Goal: Information Seeking & Learning: Understand process/instructions

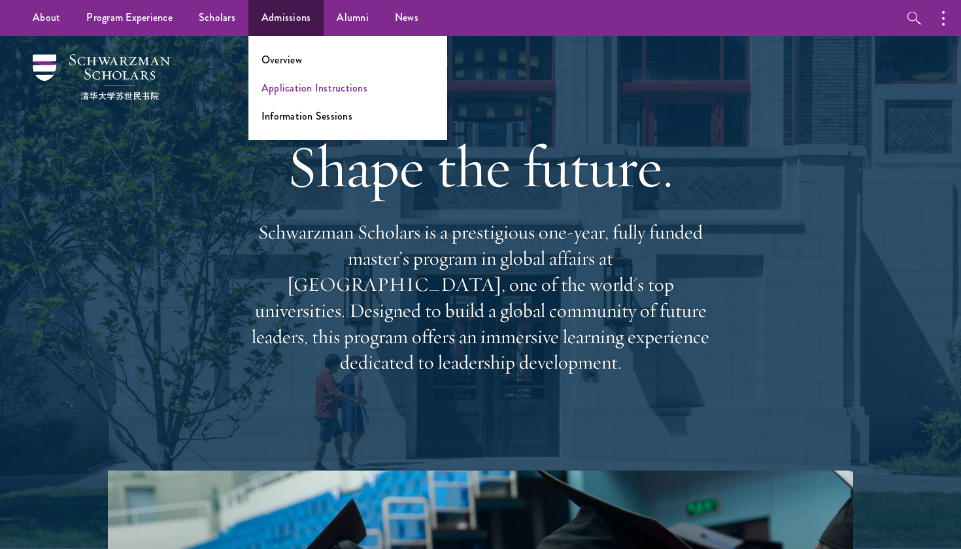
click at [307, 88] on link "Application Instructions" at bounding box center [315, 87] width 106 height 15
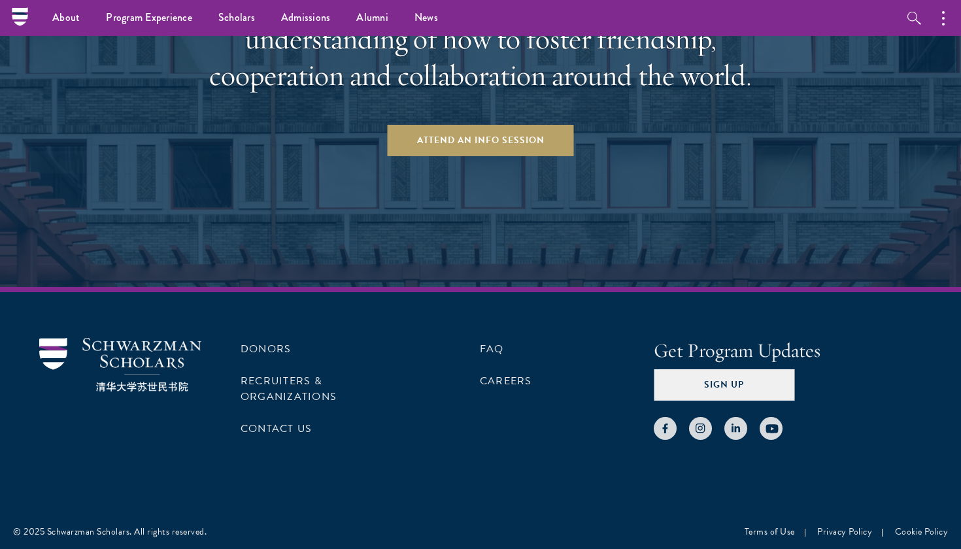
scroll to position [2080, 0]
click at [477, 343] on div "Donors Recruiters & Organizations Contact Us FAQ Careers" at bounding box center [428, 390] width 374 height 102
click at [485, 345] on link "FAQ" at bounding box center [492, 350] width 24 height 16
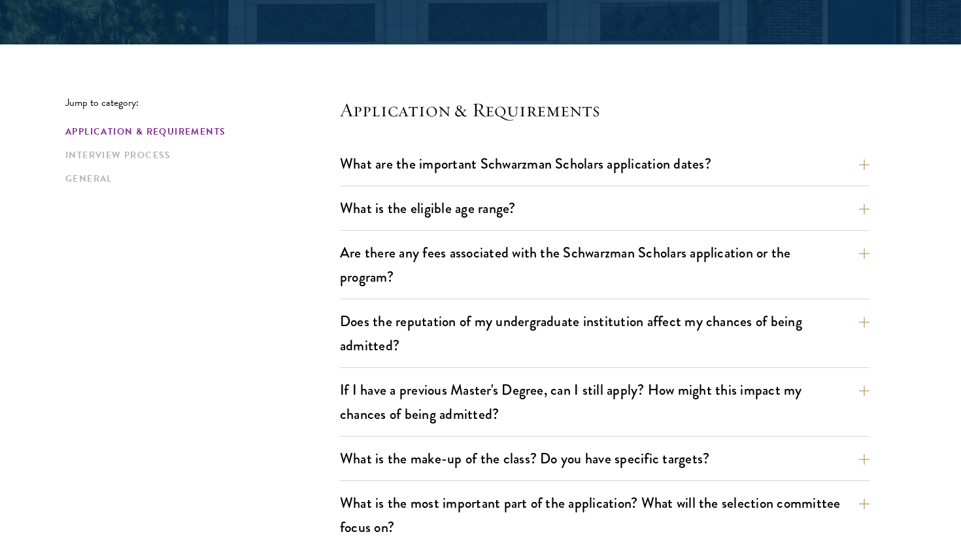
scroll to position [297, 0]
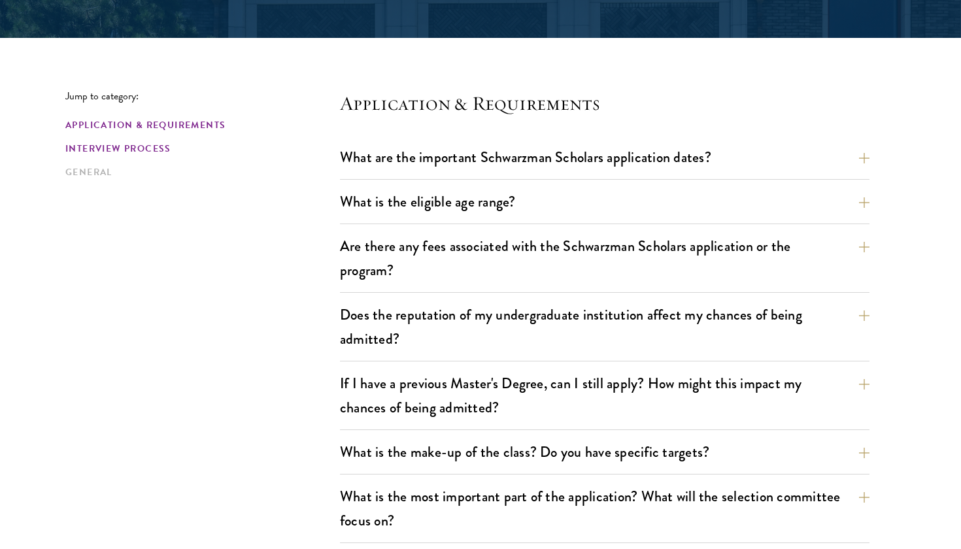
click at [100, 151] on link "Interview Process" at bounding box center [198, 149] width 267 height 14
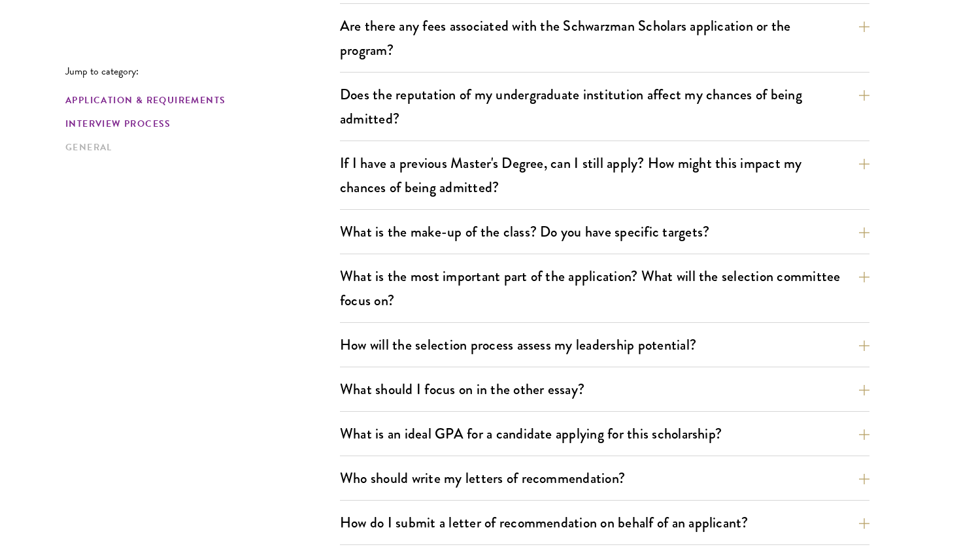
scroll to position [1458, 0]
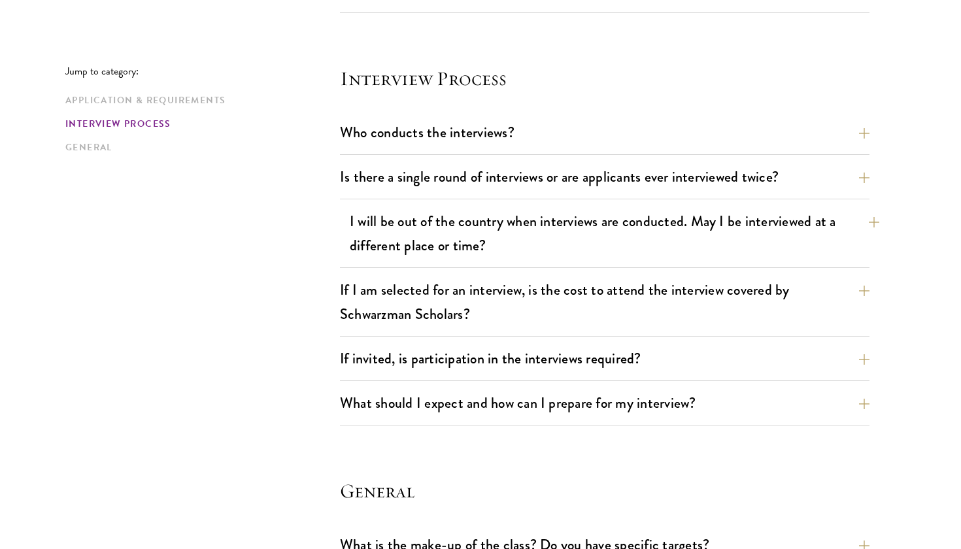
click at [616, 244] on button "I will be out of the country when interviews are conducted. May I be interviewe…" at bounding box center [615, 234] width 530 height 54
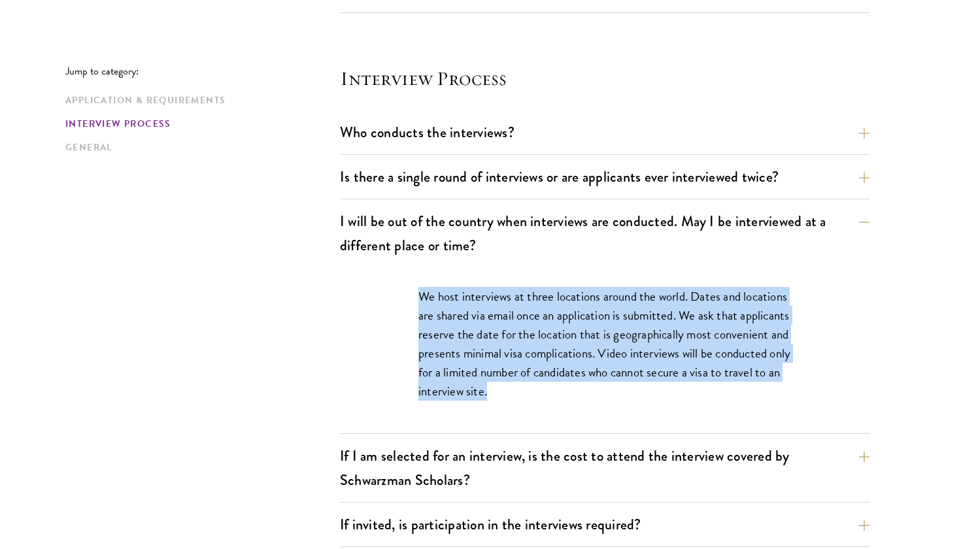
drag, startPoint x: 416, startPoint y: 294, endPoint x: 709, endPoint y: 394, distance: 309.6
click at [710, 394] on div "We host interviews at three locations around the world. Dates and locations are…" at bounding box center [604, 351] width 451 height 166
click at [709, 394] on p "We host interviews at three locations around the world. Dates and locations are…" at bounding box center [605, 344] width 373 height 114
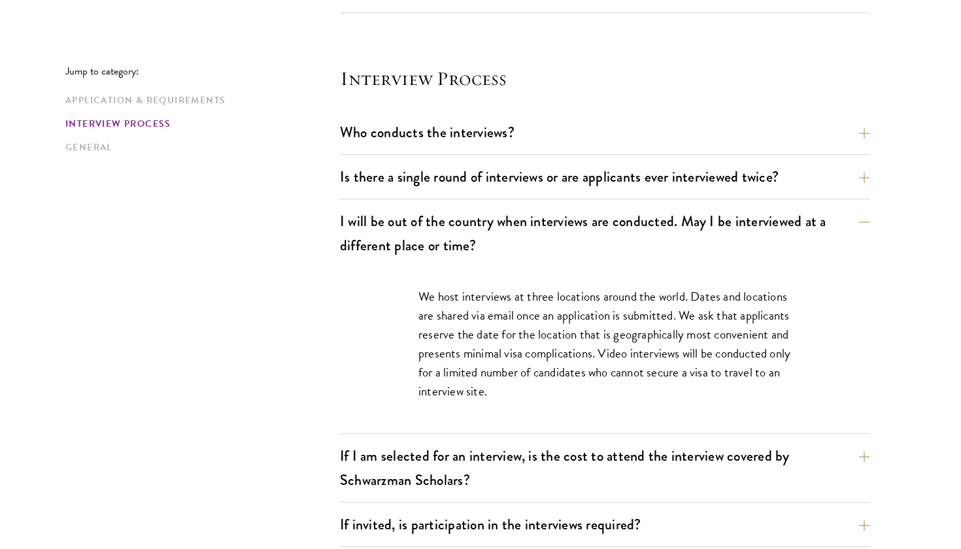
click at [709, 394] on p "We host interviews at three locations around the world. Dates and locations are…" at bounding box center [605, 344] width 373 height 114
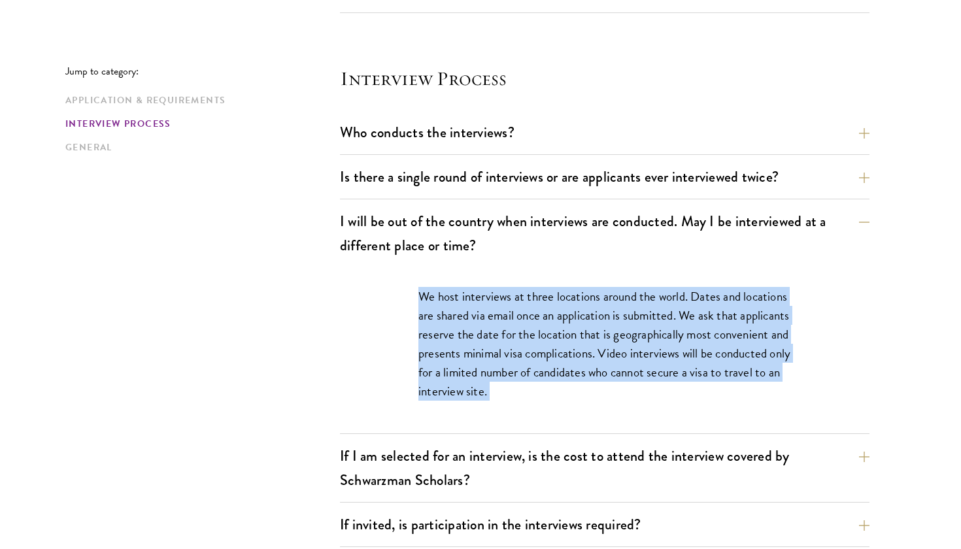
click at [709, 394] on p "We host interviews at three locations around the world. Dates and locations are…" at bounding box center [605, 344] width 373 height 114
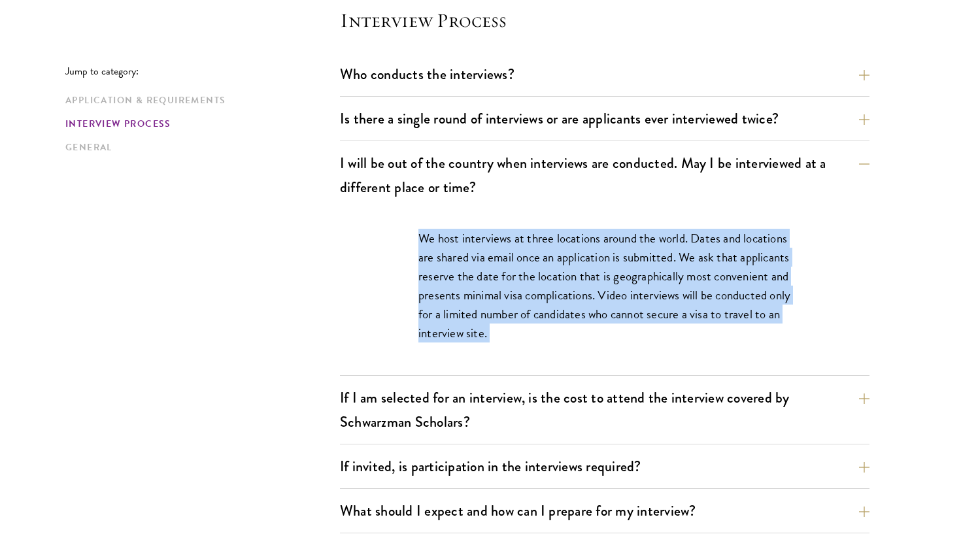
scroll to position [1561, 0]
